Goal: Task Accomplishment & Management: Manage account settings

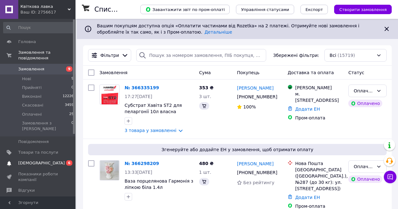
click at [34, 160] on span "[DEMOGRAPHIC_DATA]" at bounding box center [41, 163] width 47 height 6
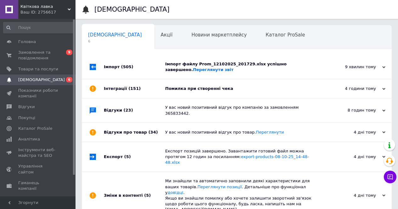
scroll to position [0, 2]
click at [235, 91] on div "Помилка при створенні чека" at bounding box center [243, 89] width 157 height 6
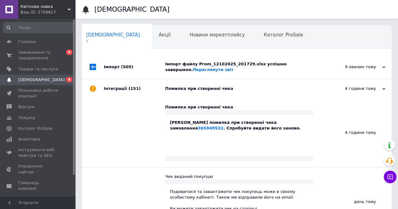
click at [41, 79] on span "[DEMOGRAPHIC_DATA]" at bounding box center [41, 80] width 47 height 6
click at [39, 57] on span "Замовлення та повідомлення" at bounding box center [38, 55] width 40 height 11
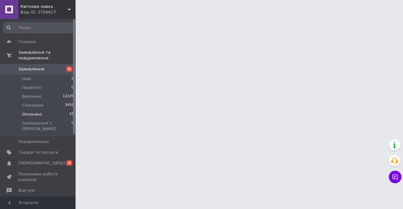
click at [33, 112] on span "Оплачені" at bounding box center [32, 115] width 20 height 6
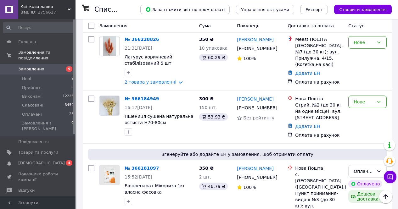
scroll to position [409, 0]
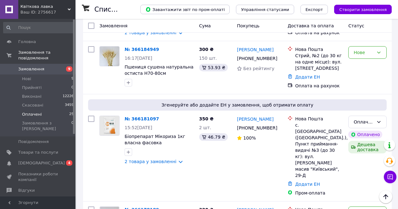
click at [38, 112] on li "Оплачені 25" at bounding box center [38, 114] width 77 height 9
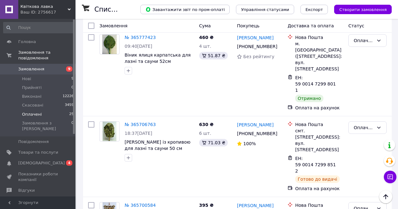
scroll to position [1252, 0]
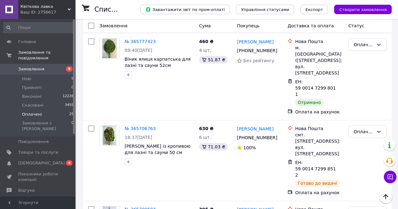
click at [363, 113] on li "Виконано" at bounding box center [368, 111] width 38 height 11
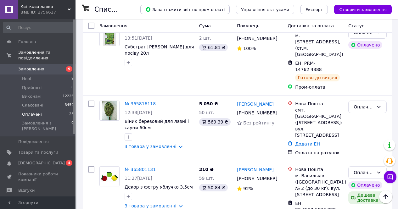
scroll to position [1032, 0]
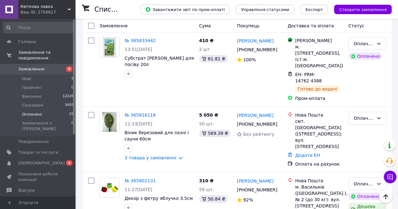
click at [363, 128] on li "Виконано" at bounding box center [368, 126] width 38 height 11
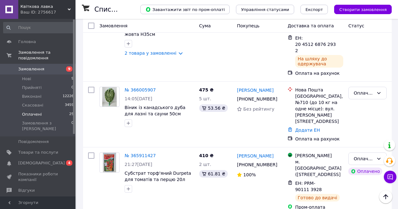
scroll to position [749, 0]
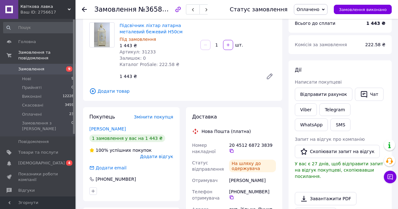
scroll to position [31, 0]
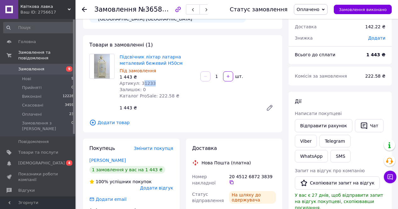
drag, startPoint x: 139, startPoint y: 83, endPoint x: 154, endPoint y: 85, distance: 14.3
click at [154, 85] on div "Артикул: 31233" at bounding box center [158, 83] width 76 height 6
click at [164, 85] on div "Артикул: 31233" at bounding box center [158, 83] width 76 height 6
drag, startPoint x: 138, startPoint y: 84, endPoint x: 164, endPoint y: 85, distance: 25.5
click at [164, 85] on div "Артикул: 31233" at bounding box center [158, 83] width 76 height 6
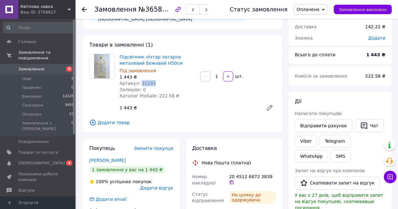
copy span "31233"
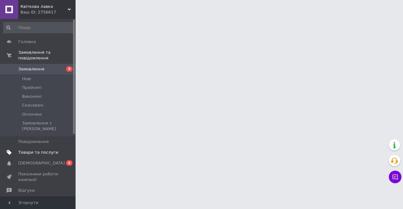
click at [41, 150] on span "Товари та послуги" at bounding box center [38, 153] width 40 height 6
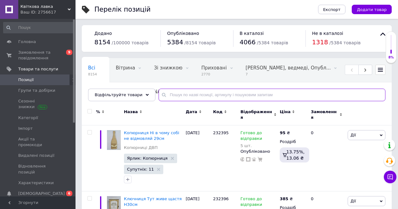
drag, startPoint x: 160, startPoint y: 93, endPoint x: 170, endPoint y: 97, distance: 10.7
click at [164, 95] on input "text" at bounding box center [272, 95] width 227 height 13
paste input "31233"
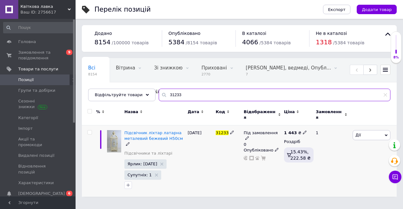
type input "31233"
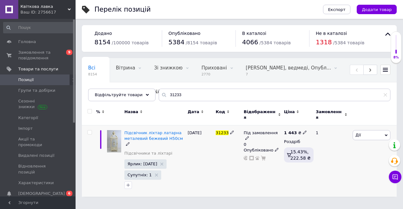
click at [249, 136] on icon at bounding box center [247, 138] width 4 height 4
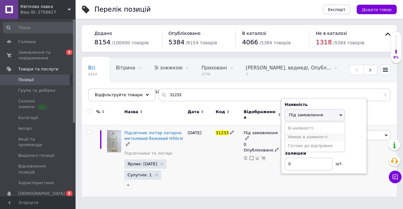
click at [293, 133] on li "Немає в наявності" at bounding box center [315, 137] width 60 height 9
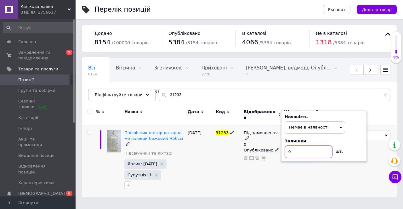
click at [292, 148] on input "0" at bounding box center [308, 152] width 48 height 13
click at [280, 160] on div "Під замовлення 0 Наявність Немає в наявності В наявності Під замовлення Готово …" at bounding box center [262, 162] width 40 height 72
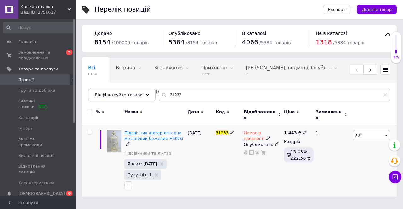
click at [365, 132] on span "Дії" at bounding box center [371, 135] width 38 height 10
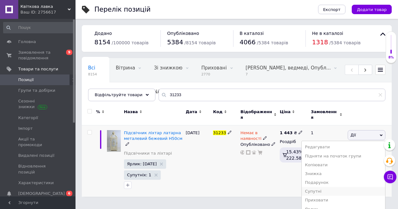
scroll to position [29, 0]
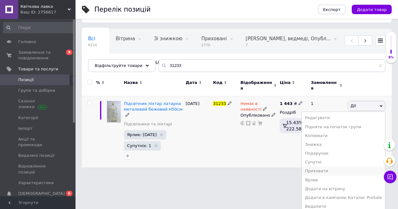
click at [328, 167] on li "Приховати" at bounding box center [343, 171] width 83 height 9
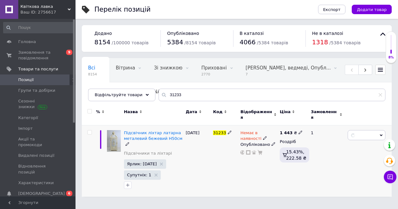
scroll to position [0, 0]
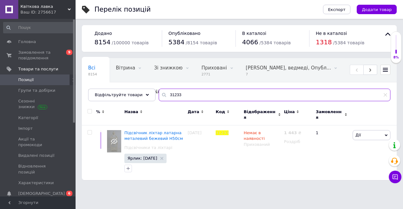
click at [188, 95] on input "31233" at bounding box center [275, 95] width 232 height 13
type input "3"
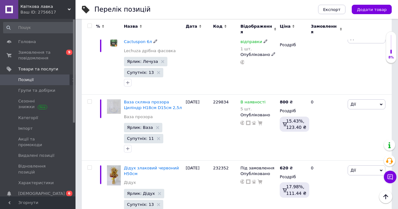
scroll to position [1259, 0]
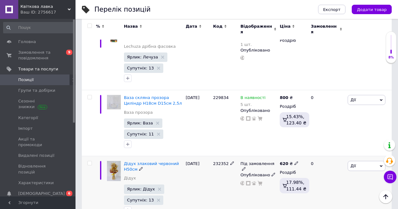
click at [193, 163] on div "[DATE]" at bounding box center [197, 189] width 27 height 66
click at [268, 170] on div "Під замовлення Опубліковано" at bounding box center [258, 189] width 39 height 66
click at [33, 91] on span "Групи та добірки" at bounding box center [36, 91] width 37 height 6
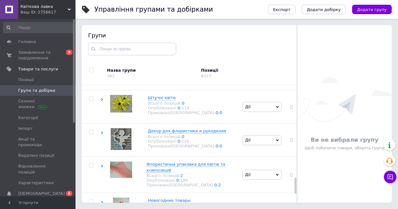
scroll to position [689, 0]
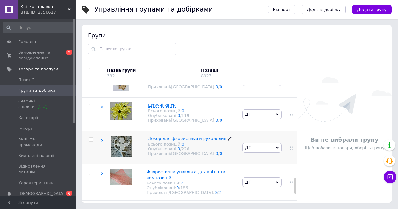
click at [163, 137] on span "Декор для флористики и рукоделия" at bounding box center [187, 138] width 78 height 5
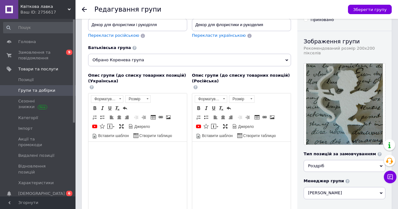
scroll to position [31, 0]
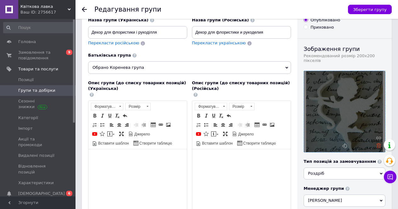
click at [378, 143] on use at bounding box center [378, 145] width 5 height 5
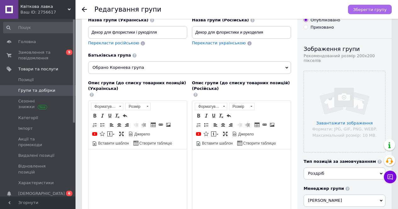
click at [370, 11] on span "Зберегти групу" at bounding box center [370, 9] width 34 height 5
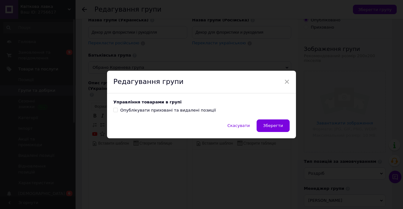
click at [273, 125] on span "Зберегти" at bounding box center [273, 125] width 20 height 5
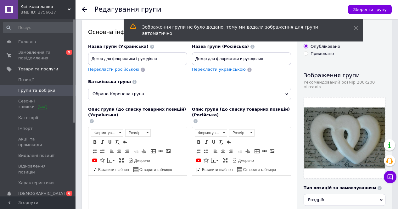
scroll to position [63, 0]
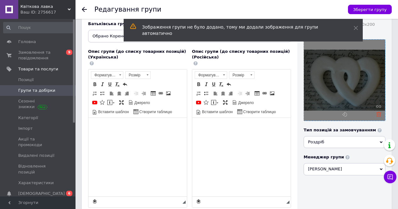
click at [378, 112] on use at bounding box center [378, 114] width 5 height 5
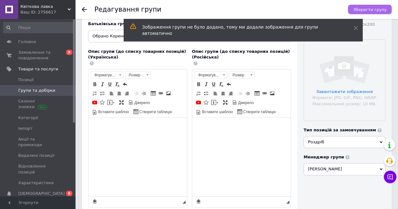
click at [374, 9] on span "Зберегти групу" at bounding box center [370, 9] width 34 height 5
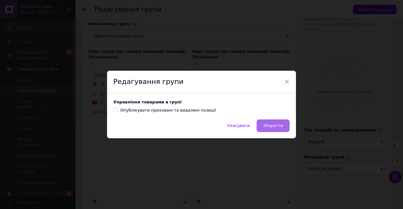
click at [273, 123] on button "Зберегти" at bounding box center [272, 126] width 33 height 13
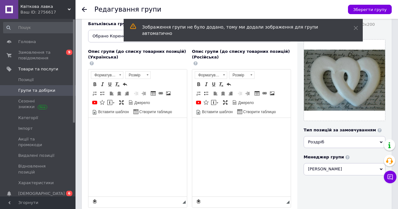
click at [84, 9] on use at bounding box center [84, 9] width 5 height 5
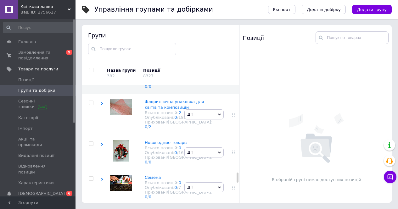
scroll to position [1005, 0]
click at [174, 28] on icon at bounding box center [176, 27] width 4 height 4
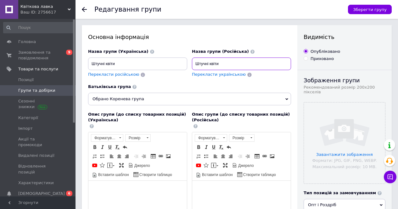
click at [234, 65] on input "Штучні квіти" at bounding box center [241, 64] width 99 height 13
type input "Ш"
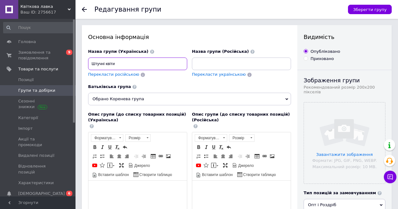
drag, startPoint x: 92, startPoint y: 63, endPoint x: 124, endPoint y: 65, distance: 32.1
click at [124, 65] on input "Штучні квіти" at bounding box center [137, 64] width 99 height 13
click at [197, 64] on input at bounding box center [241, 64] width 99 height 13
paste input "Искусственные цветы"
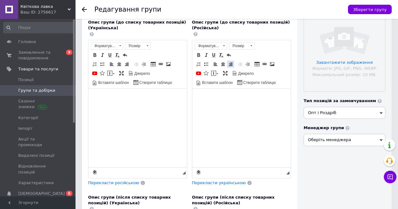
scroll to position [157, 0]
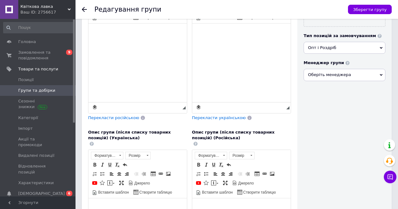
type input "Искусственные цветы"
click at [322, 72] on span "Оберіть менеджера" at bounding box center [345, 75] width 82 height 12
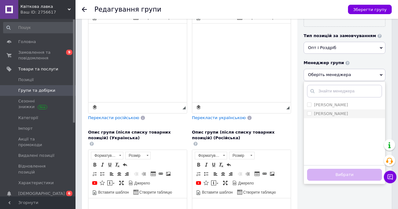
click at [309, 111] on input "Кур'янінова Валерія" at bounding box center [309, 113] width 4 height 4
checkbox input "true"
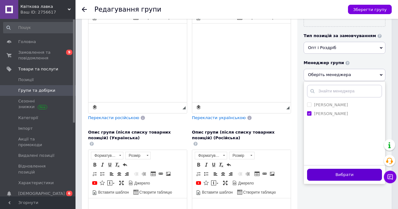
click at [341, 169] on button "Вибрати" at bounding box center [344, 175] width 75 height 12
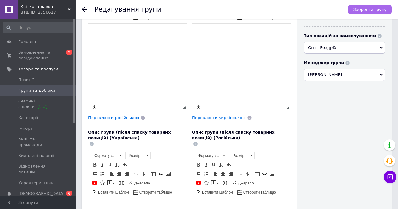
click at [365, 7] on span "Зберегти групу" at bounding box center [370, 9] width 34 height 5
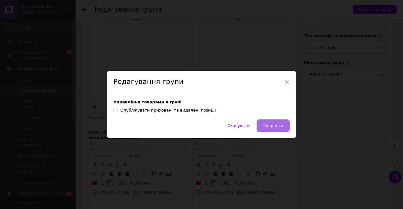
click at [275, 128] on span "Зберегти" at bounding box center [273, 125] width 20 height 5
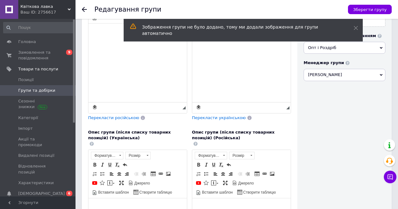
click at [84, 10] on icon at bounding box center [84, 9] width 5 height 5
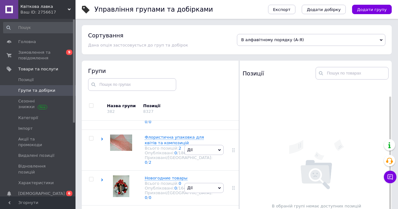
scroll to position [1133, 0]
click at [101, 100] on icon at bounding box center [102, 98] width 3 height 3
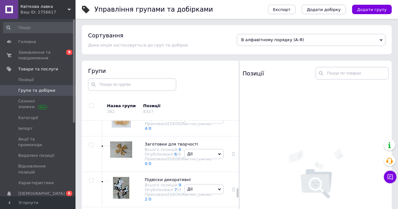
scroll to position [1259, 0]
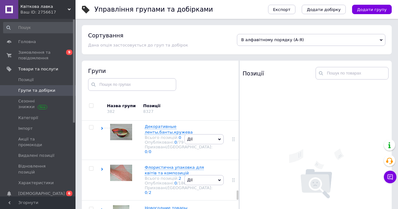
scroll to position [1290, 0]
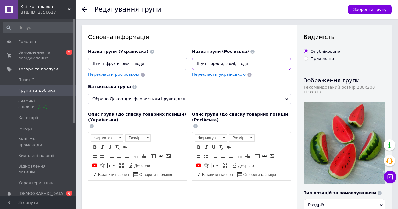
drag, startPoint x: 194, startPoint y: 64, endPoint x: 241, endPoint y: 67, distance: 47.6
click at [261, 68] on input "Штучні фрукти, овочі, ягоди" at bounding box center [241, 64] width 99 height 13
paste input "Искусственные фрукты, овощи, ягоды"
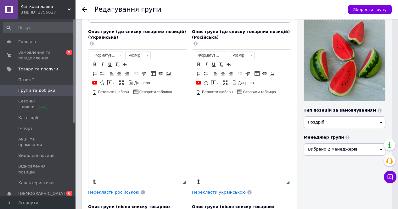
scroll to position [94, 0]
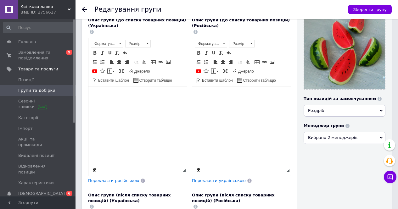
type input "Искусственные фрукты, овощи, ягоды"
click at [327, 134] on span "Вибрано 2 менеджерів" at bounding box center [345, 138] width 82 height 12
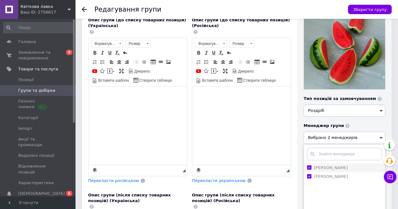
click at [309, 165] on input "Івасенко Оксана Олександрівна" at bounding box center [309, 167] width 4 height 4
checkbox input "false"
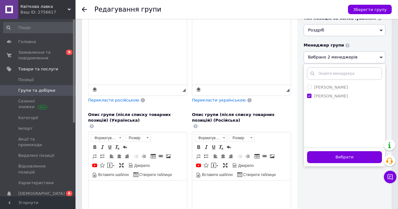
scroll to position [189, 0]
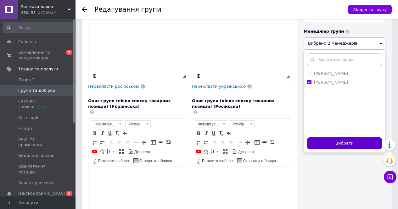
click at [342, 140] on button "Вибрати" at bounding box center [344, 143] width 75 height 12
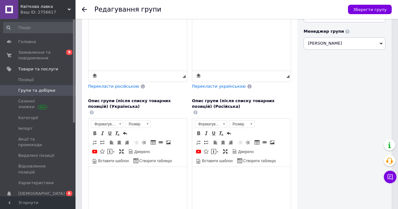
scroll to position [94, 0]
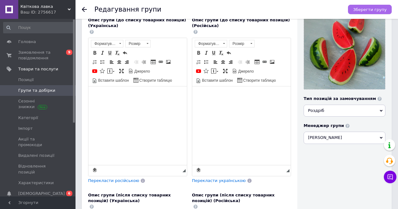
click at [369, 8] on span "Зберегти групу" at bounding box center [370, 9] width 34 height 5
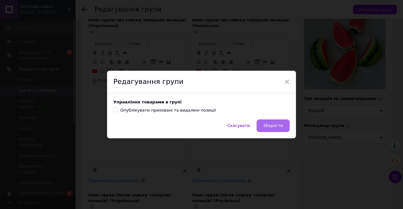
click at [277, 128] on span "Зберегти" at bounding box center [273, 125] width 20 height 5
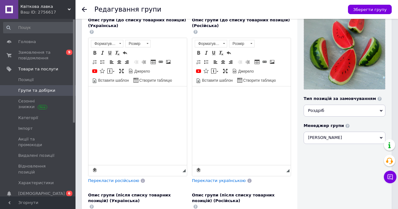
click at [367, 106] on span "Роздріб" at bounding box center [345, 111] width 82 height 12
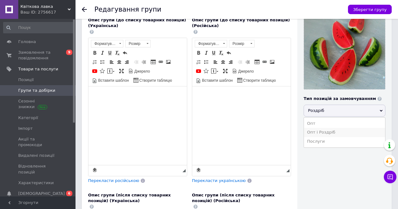
click at [329, 129] on li "Опт і Роздріб" at bounding box center [344, 132] width 81 height 9
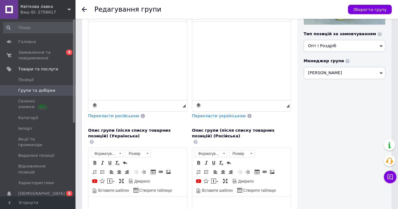
scroll to position [189, 0]
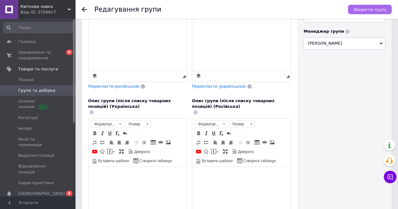
click at [370, 9] on span "Зберегти групу" at bounding box center [370, 9] width 34 height 5
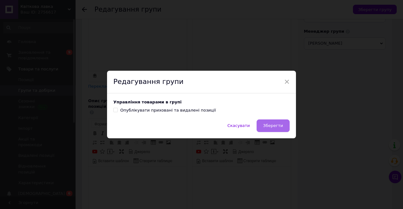
click at [270, 125] on span "Зберегти" at bounding box center [273, 125] width 20 height 5
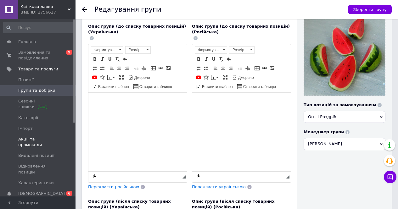
scroll to position [31, 0]
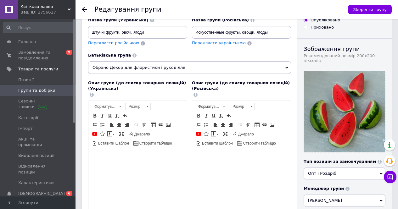
click at [84, 10] on icon at bounding box center [84, 9] width 5 height 5
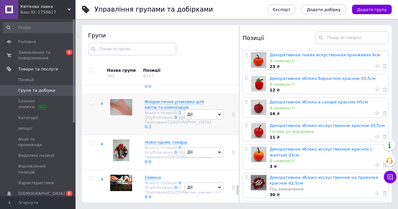
scroll to position [1860, 0]
click at [194, 69] on icon at bounding box center [196, 67] width 4 height 4
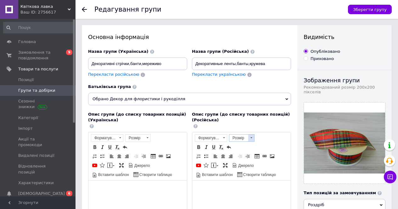
scroll to position [63, 0]
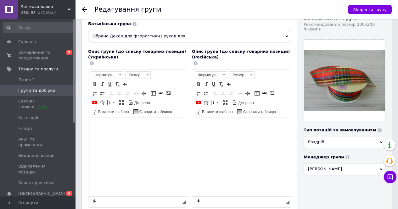
click at [323, 141] on span "Роздріб" at bounding box center [345, 142] width 82 height 12
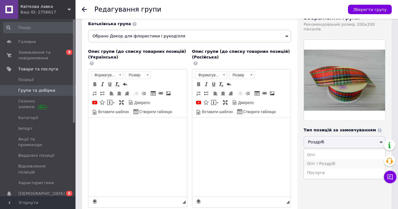
click at [323, 160] on li "Опт і Роздріб" at bounding box center [344, 164] width 81 height 9
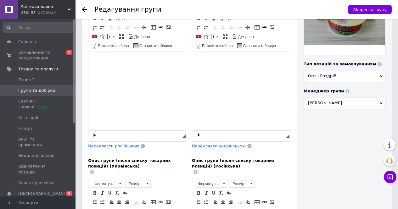
scroll to position [126, 0]
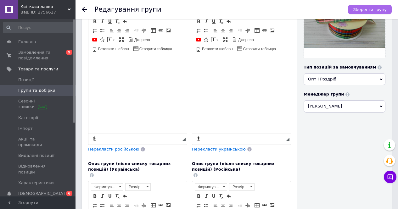
click at [372, 11] on span "Зберегти групу" at bounding box center [370, 9] width 34 height 5
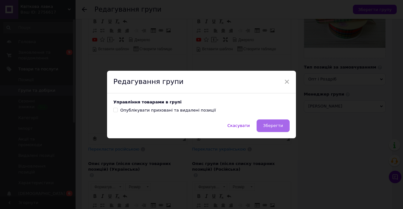
click at [271, 124] on span "Зберегти" at bounding box center [273, 125] width 20 height 5
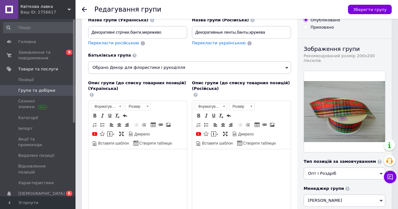
scroll to position [31, 0]
click at [85, 10] on use at bounding box center [84, 9] width 5 height 5
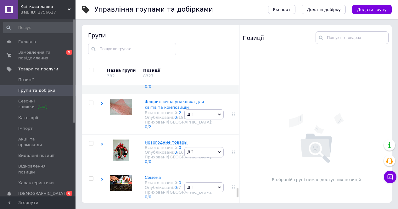
scroll to position [1881, 0]
click at [103, 64] on icon at bounding box center [102, 62] width 3 height 3
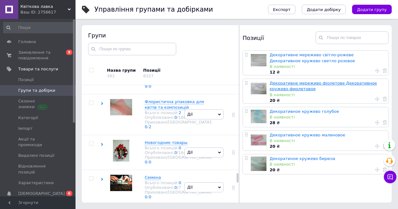
click at [308, 84] on link "Декоративне мереживо фіолетове Декоративное кружево фиолетовое" at bounding box center [323, 86] width 107 height 10
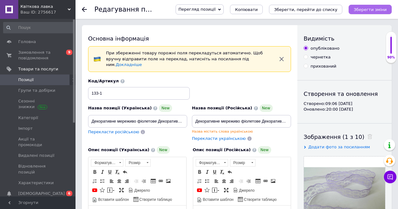
click at [367, 12] on button "Зберегти зміни" at bounding box center [370, 9] width 43 height 9
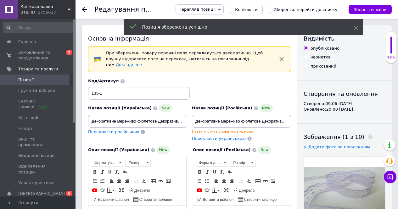
click at [83, 9] on use at bounding box center [84, 9] width 5 height 5
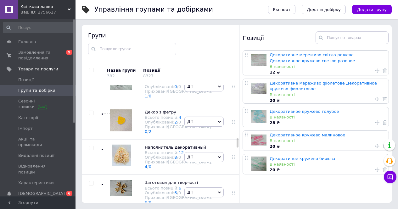
scroll to position [1064, 0]
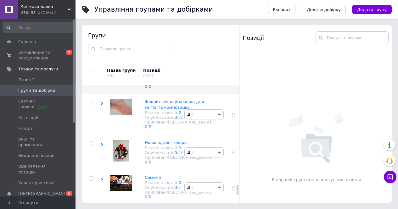
scroll to position [1123, 0]
click at [101, 64] on icon at bounding box center [102, 63] width 3 height 3
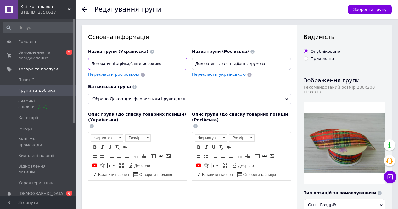
drag, startPoint x: 91, startPoint y: 64, endPoint x: 168, endPoint y: 64, distance: 77.1
click at [168, 64] on input "Декоративні стрічки,банти,мереживо" at bounding box center [137, 64] width 99 height 13
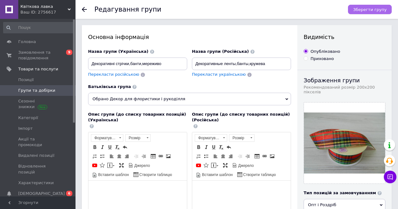
click at [361, 10] on span "Зберегти групу" at bounding box center [370, 9] width 34 height 5
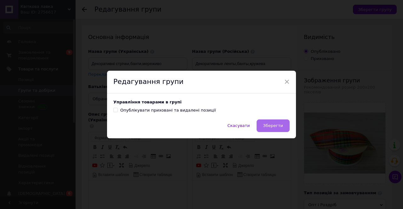
click at [273, 128] on span "Зберегти" at bounding box center [273, 125] width 20 height 5
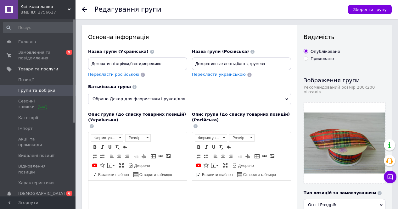
click at [84, 9] on use at bounding box center [84, 9] width 5 height 5
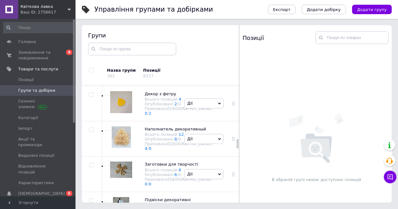
scroll to position [1157, 0]
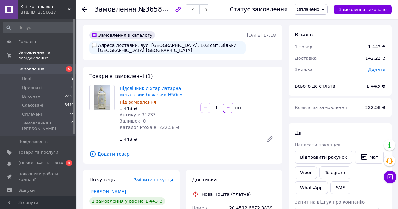
scroll to position [31, 0]
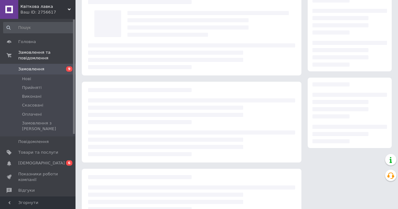
scroll to position [31, 0]
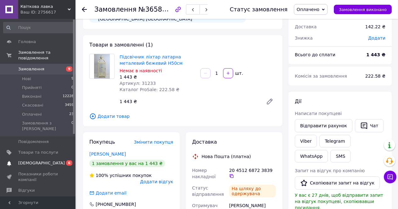
click at [32, 160] on span "[DEMOGRAPHIC_DATA]" at bounding box center [41, 163] width 47 height 6
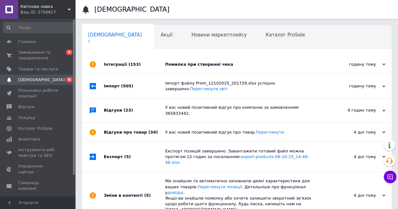
scroll to position [0, 2]
click at [181, 65] on div "Помилка при створенні чека" at bounding box center [243, 65] width 157 height 6
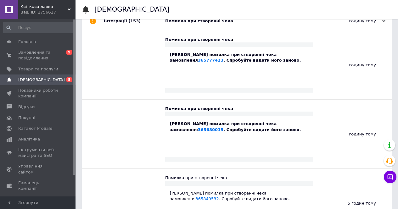
scroll to position [31, 0]
